Goal: Transaction & Acquisition: Purchase product/service

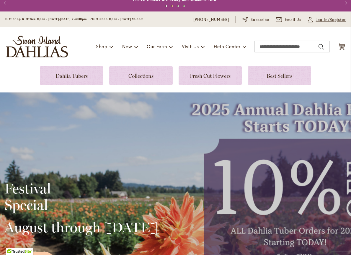
scroll to position [7, 0]
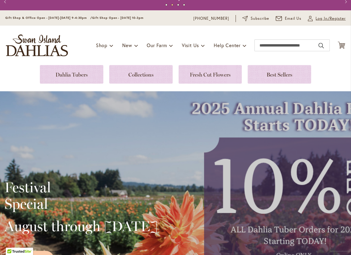
click at [321, 21] on span "Log In/Register" at bounding box center [330, 19] width 30 height 6
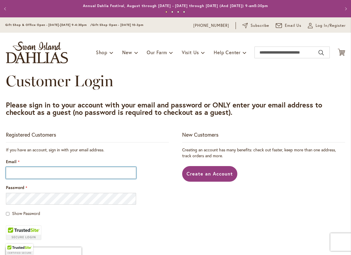
type input "**********"
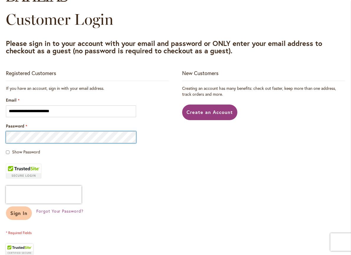
scroll to position [63, 0]
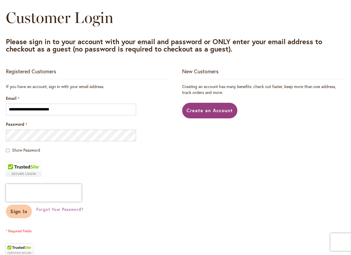
click at [21, 214] on span "Sign In" at bounding box center [18, 211] width 17 height 6
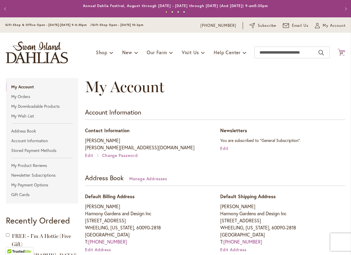
click at [342, 53] on span "29" at bounding box center [341, 54] width 4 height 4
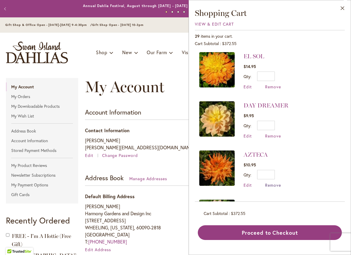
scroll to position [101, 0]
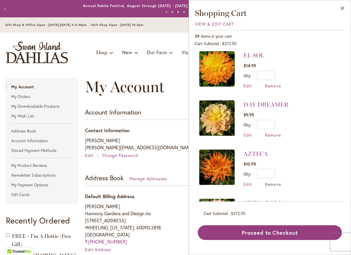
click at [273, 184] on span "Remove" at bounding box center [273, 185] width 16 height 6
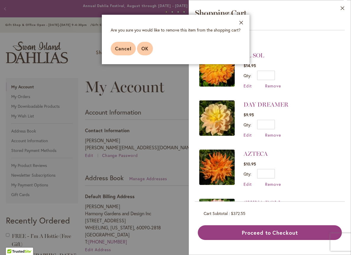
click at [146, 51] on span "OK" at bounding box center [144, 48] width 7 height 6
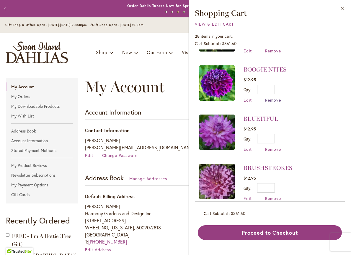
scroll to position [234, 0]
click at [273, 98] on span "Remove" at bounding box center [273, 101] width 16 height 6
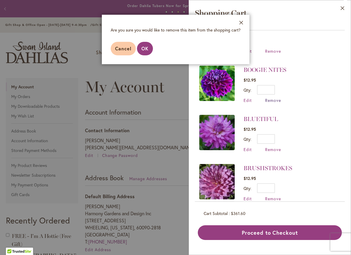
scroll to position [234, 0]
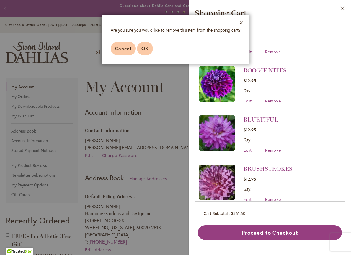
click at [140, 46] on button "OK" at bounding box center [145, 49] width 16 height 14
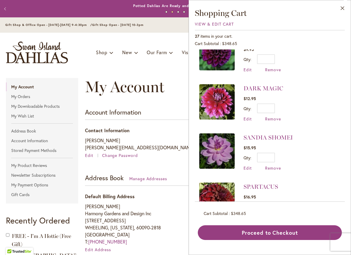
scroll to position [413, 0]
click at [274, 116] on span "Remove" at bounding box center [273, 119] width 16 height 6
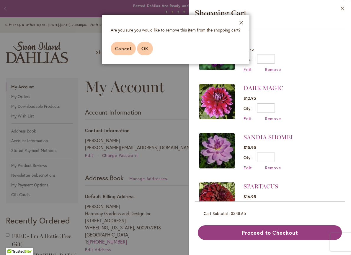
click at [147, 49] on span "OK" at bounding box center [144, 48] width 7 height 6
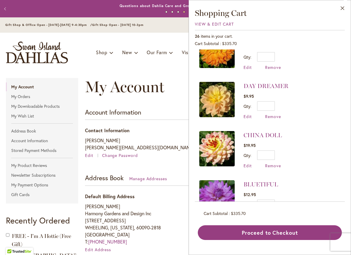
scroll to position [116, 0]
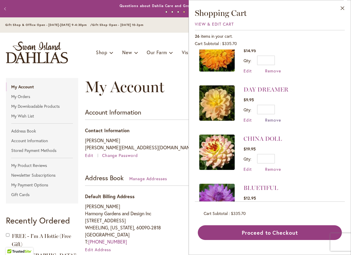
click at [271, 119] on span "Remove" at bounding box center [273, 120] width 16 height 6
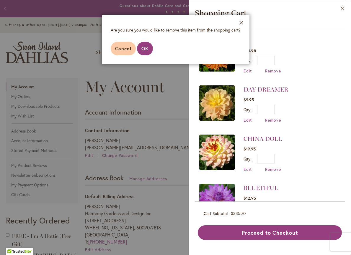
click at [144, 47] on span "OK" at bounding box center [144, 48] width 7 height 6
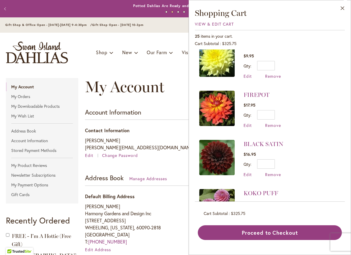
scroll to position [598, 0]
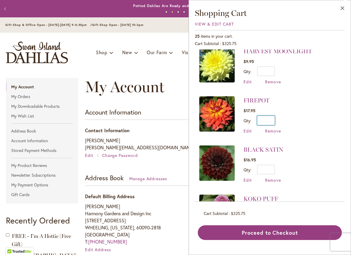
drag, startPoint x: 270, startPoint y: 118, endPoint x: 279, endPoint y: 111, distance: 10.9
click at [271, 117] on input "*" at bounding box center [266, 120] width 18 height 9
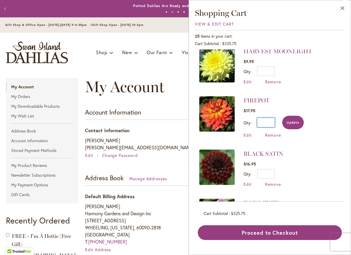
type input "*"
click at [293, 121] on span "Update" at bounding box center [292, 123] width 13 height 4
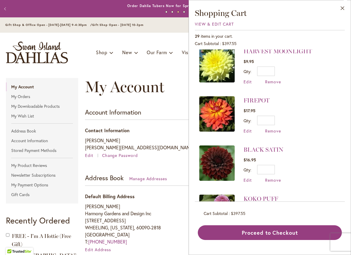
scroll to position [0, 0]
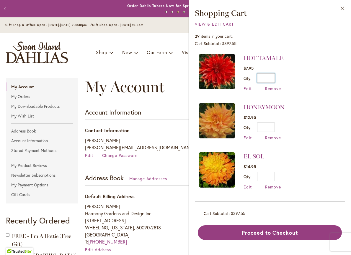
drag, startPoint x: 270, startPoint y: 77, endPoint x: 274, endPoint y: 74, distance: 5.2
click at [270, 77] on input "*" at bounding box center [266, 77] width 18 height 9
drag, startPoint x: 269, startPoint y: 127, endPoint x: 274, endPoint y: 122, distance: 6.7
click at [270, 125] on input "*" at bounding box center [266, 127] width 18 height 9
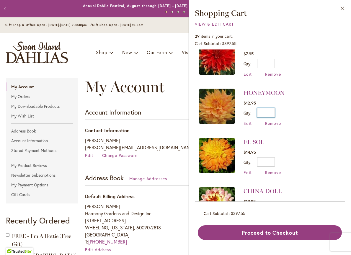
scroll to position [21, 0]
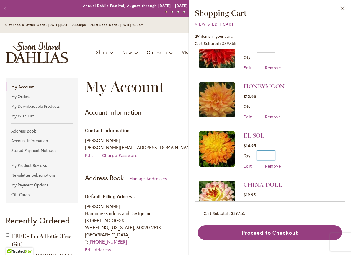
drag, startPoint x: 270, startPoint y: 156, endPoint x: 274, endPoint y: 149, distance: 7.8
click at [270, 155] on input "*" at bounding box center [266, 155] width 18 height 9
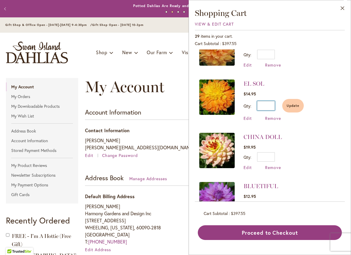
scroll to position [73, 0]
type input "*"
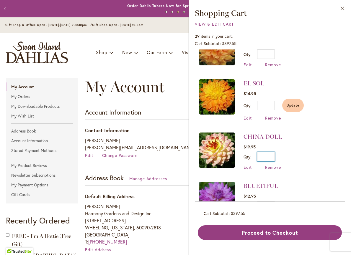
click at [270, 155] on input "*" at bounding box center [266, 156] width 18 height 9
type input "*"
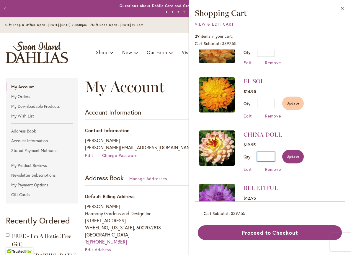
type input "*"
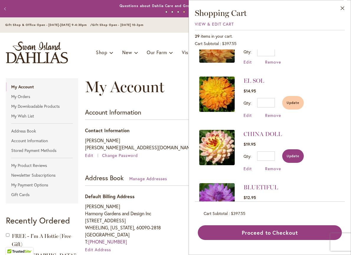
click at [290, 156] on span "Update" at bounding box center [292, 156] width 13 height 4
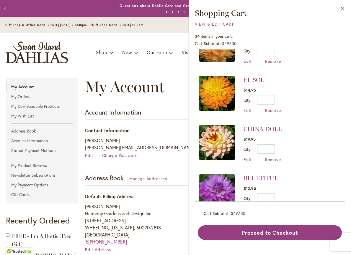
scroll to position [0, 0]
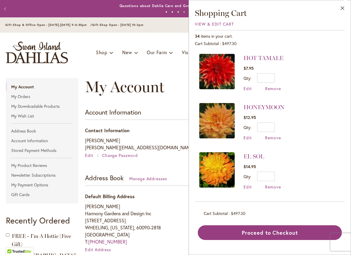
click at [295, 103] on li "HONEYMOON $12.95 Qty * Update Edit Remove" at bounding box center [269, 121] width 141 height 49
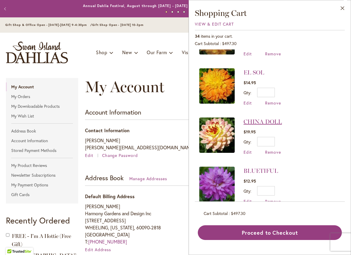
scroll to position [81, 0]
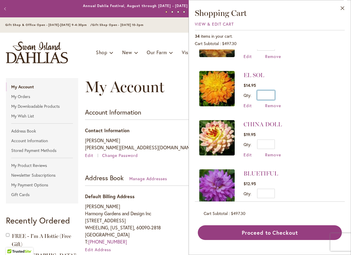
click at [270, 93] on input "*" at bounding box center [266, 95] width 18 height 9
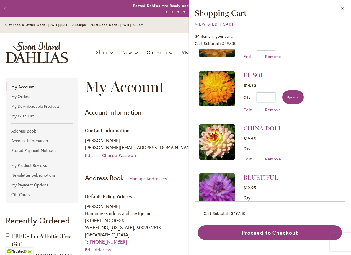
type input "*"
click at [295, 98] on span "Update" at bounding box center [292, 97] width 13 height 4
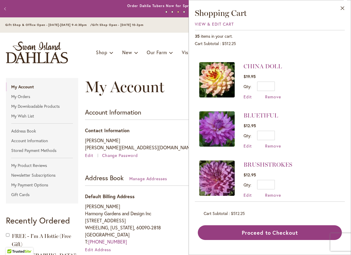
scroll to position [140, 0]
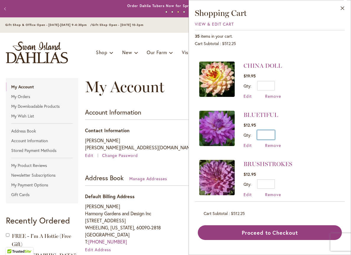
drag, startPoint x: 269, startPoint y: 133, endPoint x: 271, endPoint y: 130, distance: 3.1
click at [270, 132] on input "*" at bounding box center [266, 134] width 18 height 9
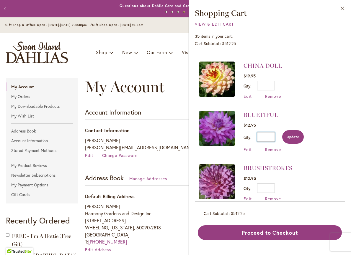
type input "*"
click at [286, 134] on button "Update" at bounding box center [293, 137] width 22 height 14
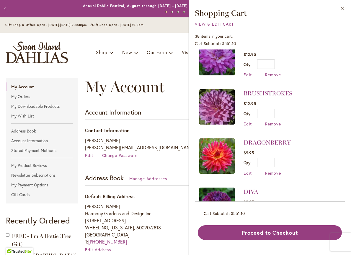
scroll to position [213, 0]
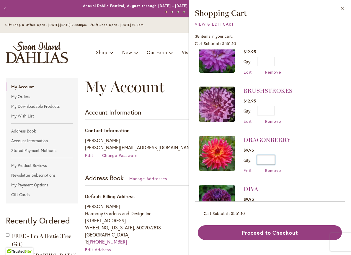
drag, startPoint x: 270, startPoint y: 159, endPoint x: 271, endPoint y: 144, distance: 14.2
click at [270, 157] on input "*" at bounding box center [266, 159] width 18 height 9
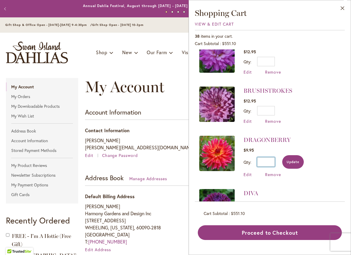
type input "*"
click at [290, 160] on span "Update" at bounding box center [292, 162] width 13 height 4
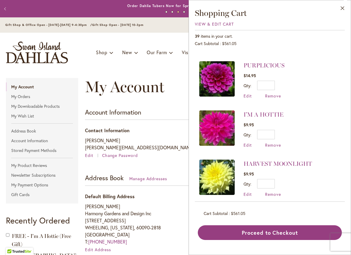
scroll to position [486, 0]
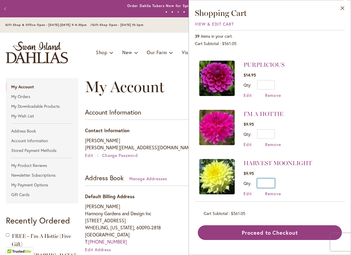
drag, startPoint x: 270, startPoint y: 179, endPoint x: 271, endPoint y: 176, distance: 3.4
click at [270, 179] on input "*" at bounding box center [266, 183] width 18 height 9
type input "*"
click at [293, 183] on span "Update" at bounding box center [292, 185] width 13 height 4
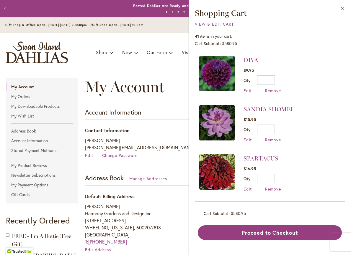
scroll to position [345, 0]
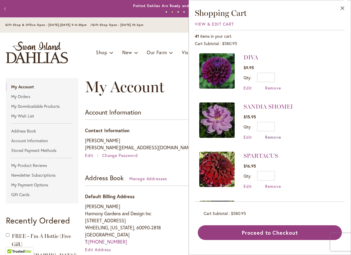
click at [272, 134] on span "Remove" at bounding box center [273, 137] width 16 height 6
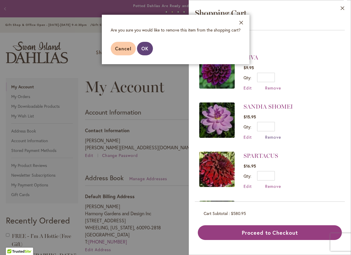
scroll to position [346, 0]
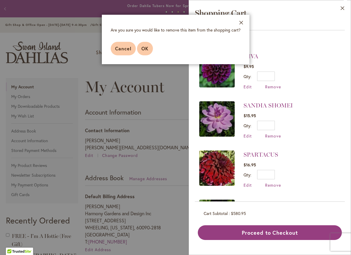
click at [146, 48] on span "OK" at bounding box center [144, 48] width 7 height 6
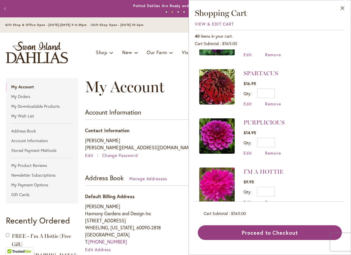
scroll to position [379, 0]
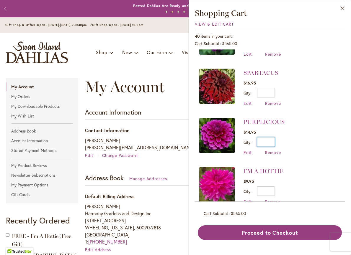
drag, startPoint x: 270, startPoint y: 138, endPoint x: 276, endPoint y: 135, distance: 6.9
click at [270, 138] on input "*" at bounding box center [266, 141] width 18 height 9
drag, startPoint x: 270, startPoint y: 188, endPoint x: 278, endPoint y: 181, distance: 10.9
click at [272, 187] on input "*" at bounding box center [266, 191] width 18 height 9
type input "*"
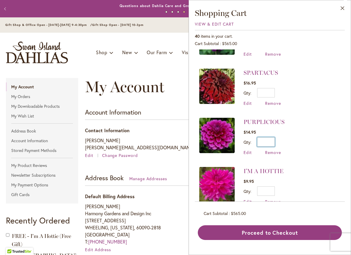
drag, startPoint x: 269, startPoint y: 139, endPoint x: 272, endPoint y: 137, distance: 3.6
click at [270, 139] on input "*" at bounding box center [266, 141] width 18 height 9
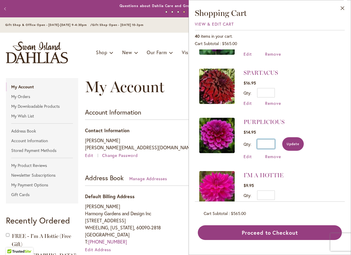
type input "*"
click at [288, 142] on span "Update" at bounding box center [292, 144] width 13 height 4
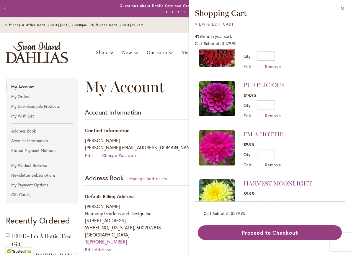
scroll to position [417, 0]
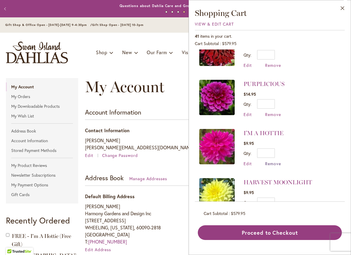
click at [271, 161] on span "Remove" at bounding box center [273, 164] width 16 height 6
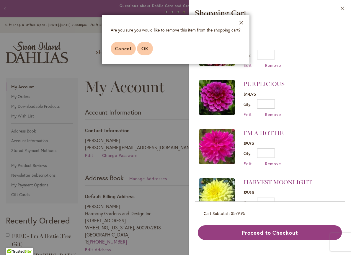
click at [143, 49] on span "OK" at bounding box center [144, 48] width 7 height 6
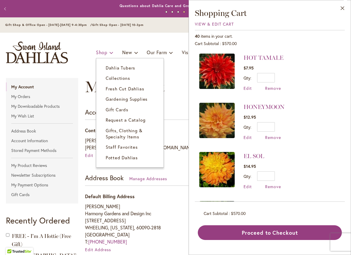
scroll to position [1, 0]
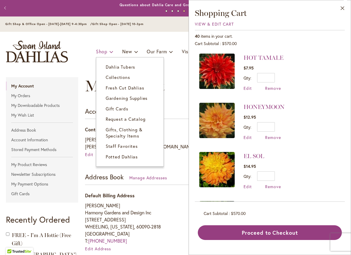
click at [105, 53] on span "Shop" at bounding box center [102, 51] width 12 height 6
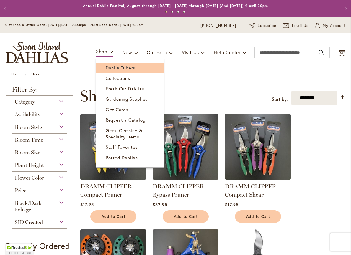
click at [111, 68] on span "Dahlia Tubers" at bounding box center [120, 68] width 29 height 6
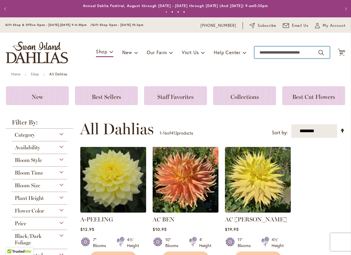
click at [264, 55] on input "Search" at bounding box center [291, 53] width 75 height 12
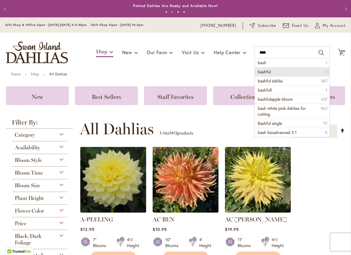
click at [260, 72] on span "bashful" at bounding box center [263, 72] width 13 height 6
type input "*******"
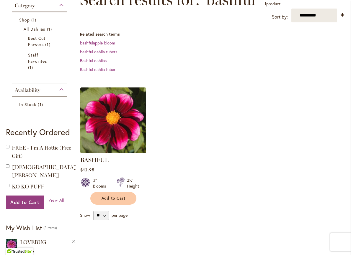
scroll to position [97, 0]
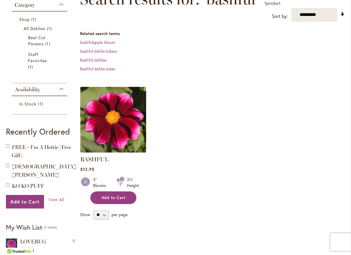
click at [123, 199] on span "Add to Cart" at bounding box center [113, 198] width 24 height 5
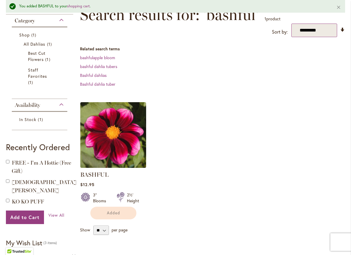
scroll to position [0, 0]
click at [337, 7] on button "Close" at bounding box center [338, 7] width 13 height 14
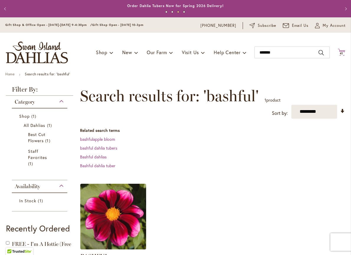
click at [343, 52] on span "41" at bounding box center [341, 54] width 4 height 4
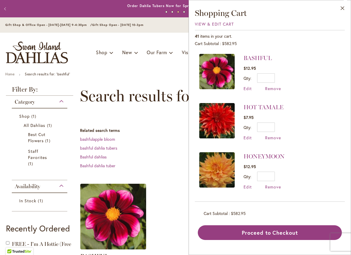
scroll to position [2, 0]
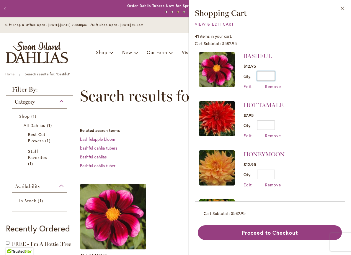
click at [268, 75] on input "*" at bounding box center [266, 75] width 18 height 9
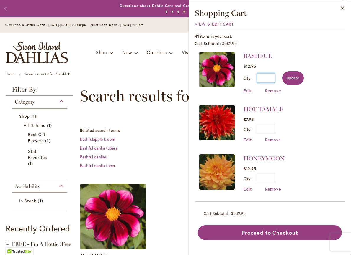
type input "*"
click at [288, 78] on span "Update" at bounding box center [292, 78] width 13 height 4
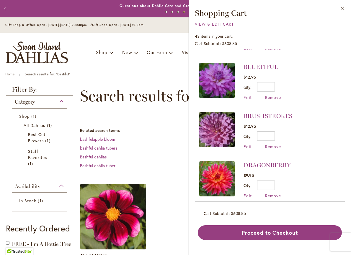
scroll to position [239, 0]
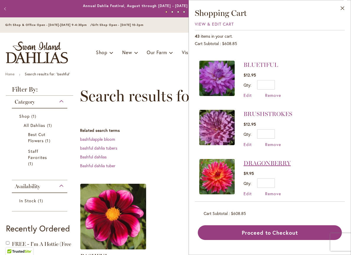
click at [275, 160] on link "DRAGONBERRY" at bounding box center [266, 163] width 47 height 7
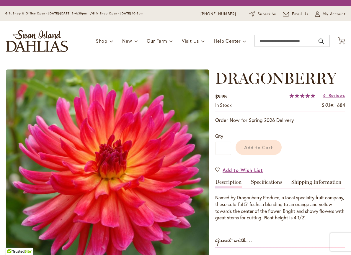
type input "*****"
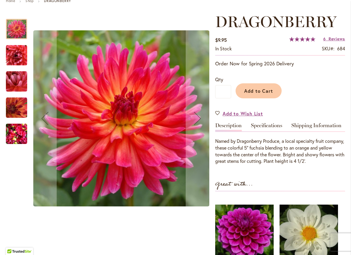
scroll to position [70, 0]
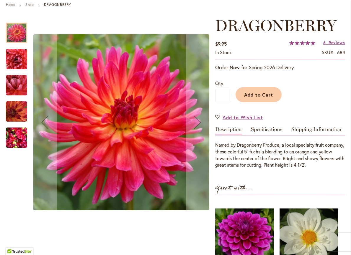
click at [16, 66] on img "DRAGONBERRY" at bounding box center [16, 59] width 21 height 21
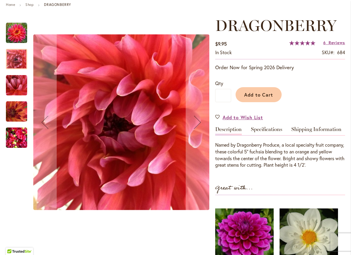
click at [13, 78] on img "DRAGONBERRY" at bounding box center [16, 85] width 21 height 21
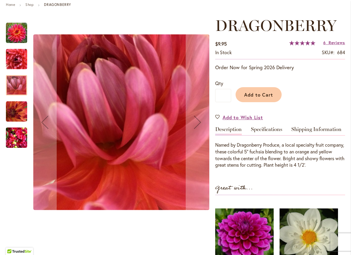
click at [14, 106] on img "DRAGONBERRY" at bounding box center [16, 111] width 21 height 21
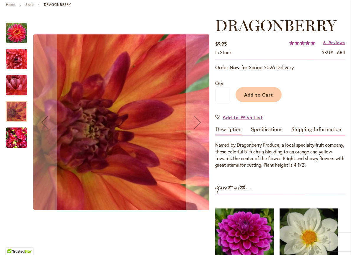
click at [19, 132] on img "DRAGONBERRY" at bounding box center [16, 138] width 21 height 28
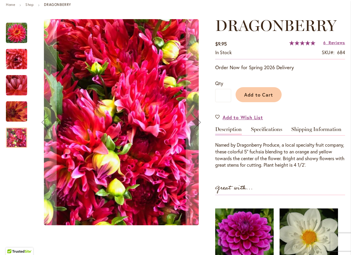
click at [18, 32] on img "DRAGONBERRY" at bounding box center [16, 32] width 21 height 21
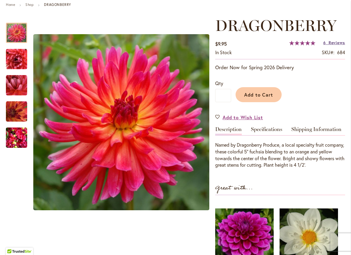
click at [335, 42] on span "Reviews" at bounding box center [336, 43] width 17 height 6
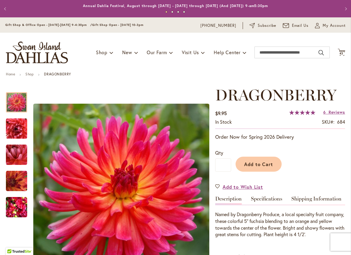
scroll to position [0, 0]
click at [341, 52] on span "43" at bounding box center [341, 54] width 4 height 4
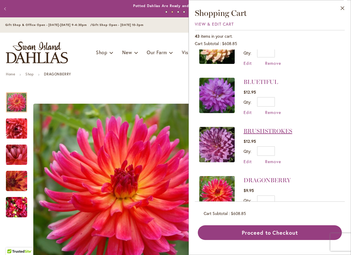
scroll to position [223, 0]
click at [279, 128] on link "BRUSHSTROKES" at bounding box center [267, 130] width 49 height 7
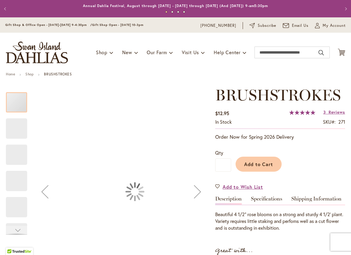
type input "*****"
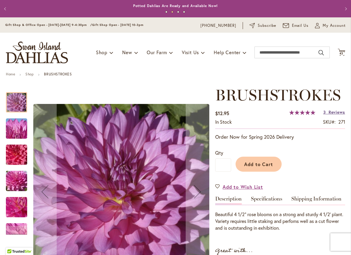
click at [329, 112] on span "Reviews" at bounding box center [336, 112] width 17 height 6
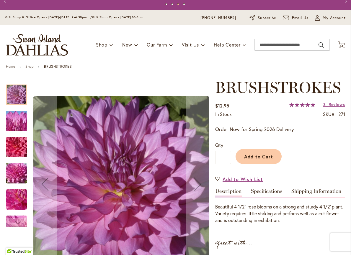
scroll to position [7, 0]
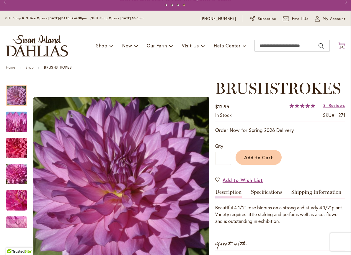
click at [341, 47] on span "43" at bounding box center [341, 47] width 4 height 4
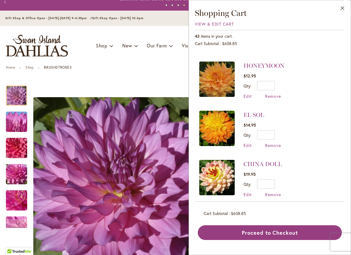
scroll to position [91, 0]
click at [259, 115] on link "EL SOL" at bounding box center [253, 114] width 21 height 7
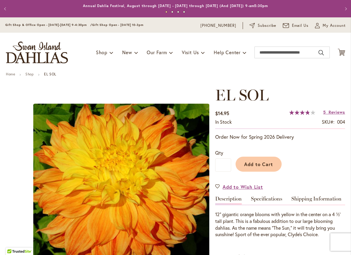
type input "*****"
click at [339, 112] on span "Reviews" at bounding box center [336, 112] width 17 height 6
click at [342, 52] on span "43" at bounding box center [341, 54] width 4 height 4
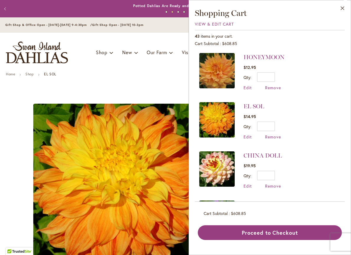
scroll to position [101, 0]
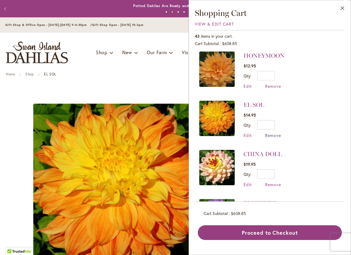
click at [274, 135] on span "Remove" at bounding box center [273, 136] width 16 height 6
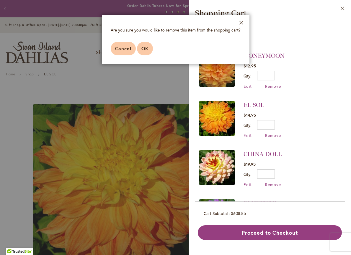
click at [141, 48] on span "OK" at bounding box center [144, 48] width 7 height 6
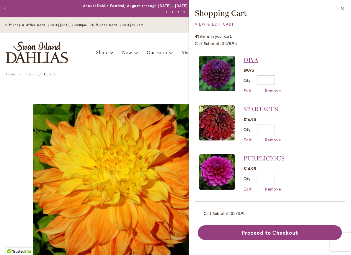
scroll to position [341, 0]
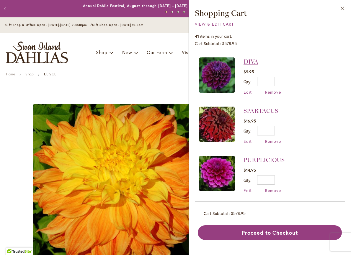
click at [252, 59] on link "DIVA" at bounding box center [250, 61] width 15 height 7
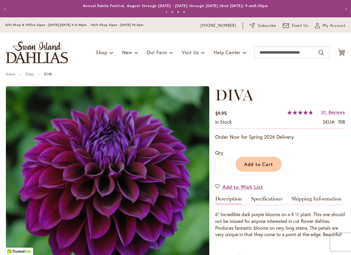
type input "*****"
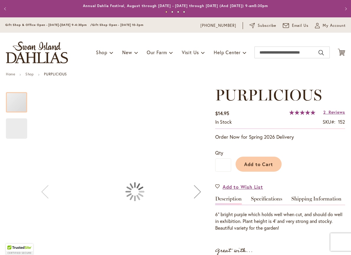
type input "*****"
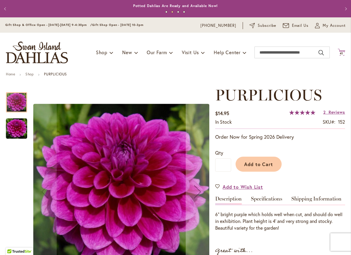
scroll to position [1, 0]
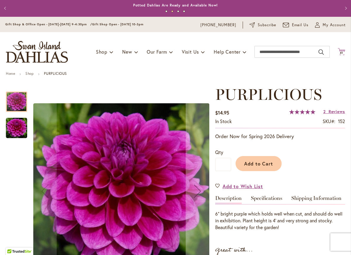
click at [340, 52] on span "41" at bounding box center [341, 53] width 4 height 4
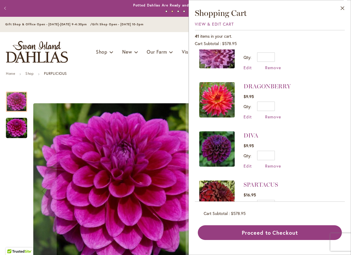
scroll to position [263, 0]
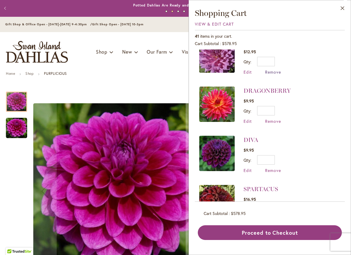
click at [271, 70] on span "Remove" at bounding box center [273, 72] width 16 height 6
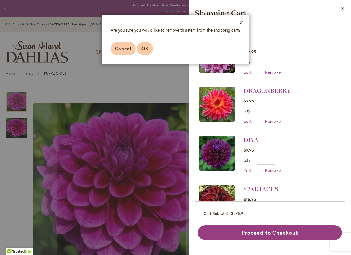
click at [146, 50] on span "OK" at bounding box center [144, 48] width 7 height 6
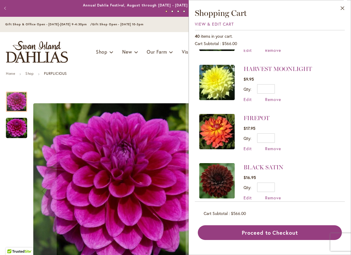
scroll to position [433, 0]
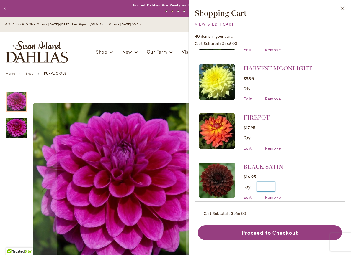
drag, startPoint x: 271, startPoint y: 183, endPoint x: 273, endPoint y: 180, distance: 3.7
click at [271, 183] on input "*" at bounding box center [266, 186] width 18 height 9
type input "*"
click at [291, 187] on span "Update" at bounding box center [292, 189] width 13 height 4
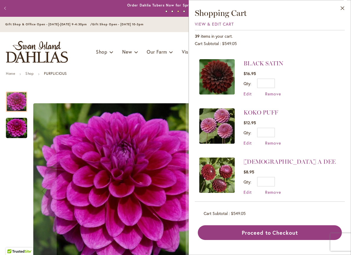
scroll to position [536, 0]
drag, startPoint x: 284, startPoint y: 233, endPoint x: 280, endPoint y: 231, distance: 3.8
click at [284, 232] on button "Proceed to Checkout" at bounding box center [270, 233] width 144 height 15
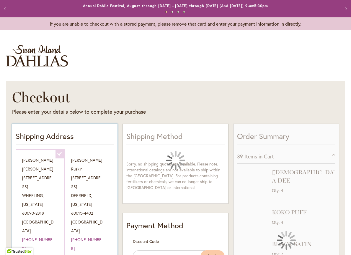
scroll to position [2, 0]
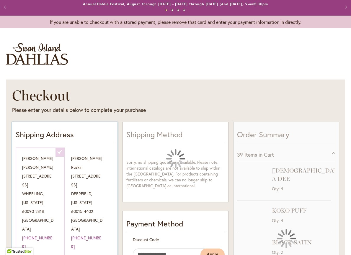
select select "**********"
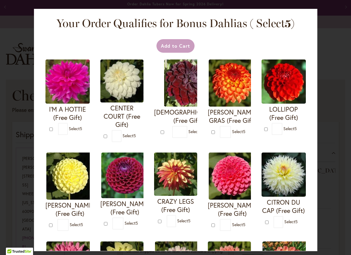
type input "*"
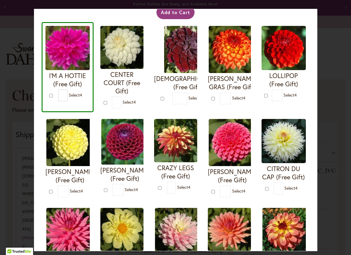
scroll to position [32, 0]
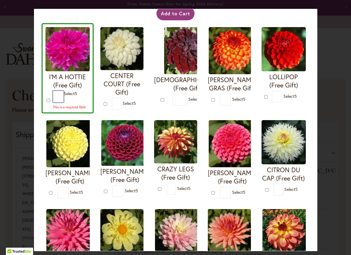
type input "*"
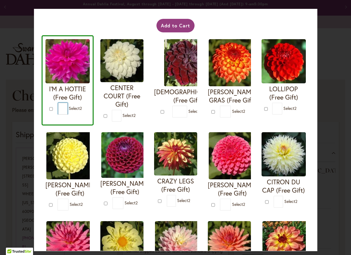
scroll to position [17, 0]
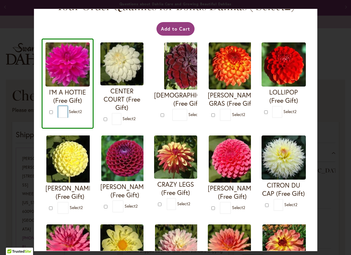
type input "*"
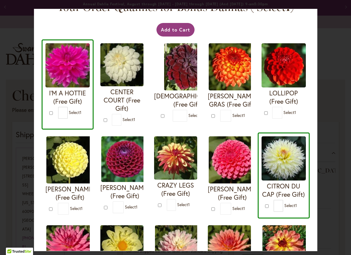
scroll to position [0, 0]
type input "*"
click at [175, 32] on button "Add to Cart" at bounding box center [175, 30] width 38 height 14
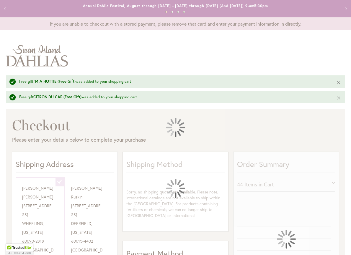
select select "**********"
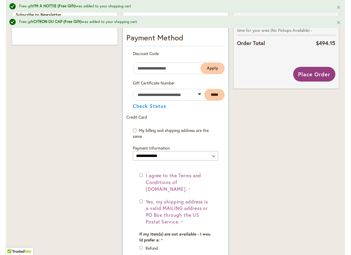
scroll to position [330, 0]
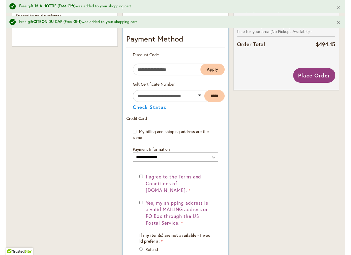
click at [141, 200] on div "Yes, my shipping address is a valid MAILING address or PO Box through the US Po…" at bounding box center [175, 213] width 72 height 27
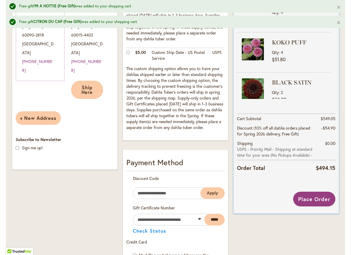
scroll to position [206, 0]
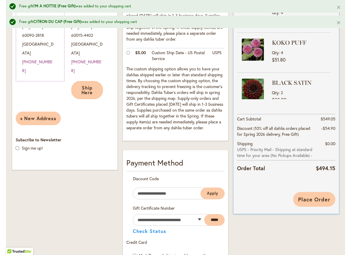
click at [316, 201] on span "Place Order" at bounding box center [314, 199] width 32 height 7
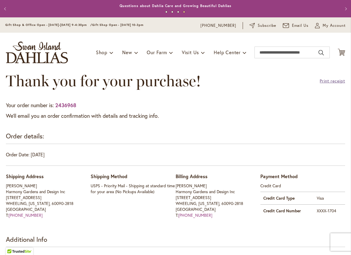
click at [339, 81] on link "Print receipt" at bounding box center [331, 81] width 25 height 6
